Goal: Information Seeking & Learning: Learn about a topic

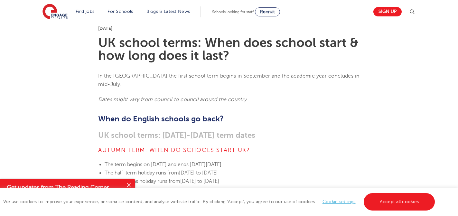
scroll to position [141, 0]
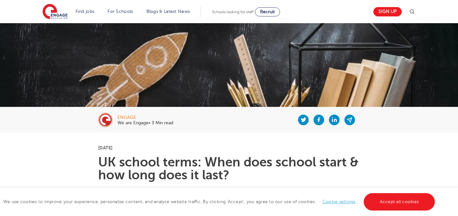
scroll to position [55, 0]
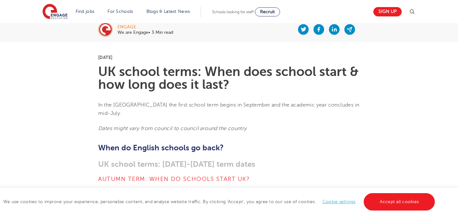
scroll to position [135, 0]
